Goal: Find contact information: Find contact information

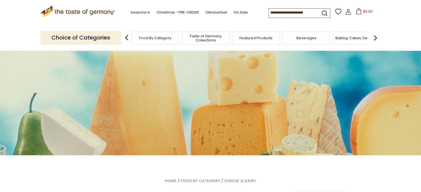
click at [85, 12] on icon ".st0{fill:#EDD300;} .st1{fill:#D33E21;}" at bounding box center [77, 11] width 75 height 11
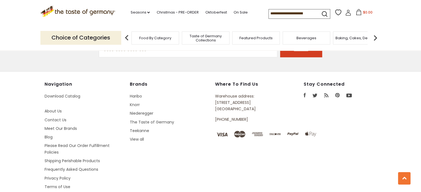
scroll to position [1027, 0]
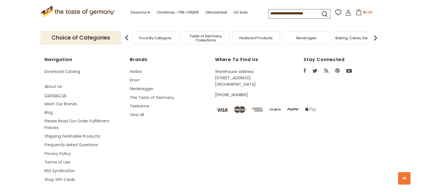
click at [55, 92] on link "Contact Us" at bounding box center [56, 95] width 22 height 6
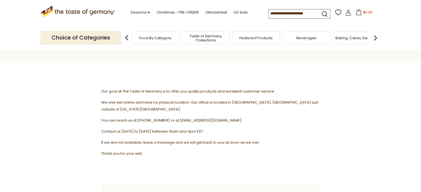
scroll to position [33, 0]
